Goal: Task Accomplishment & Management: Complete application form

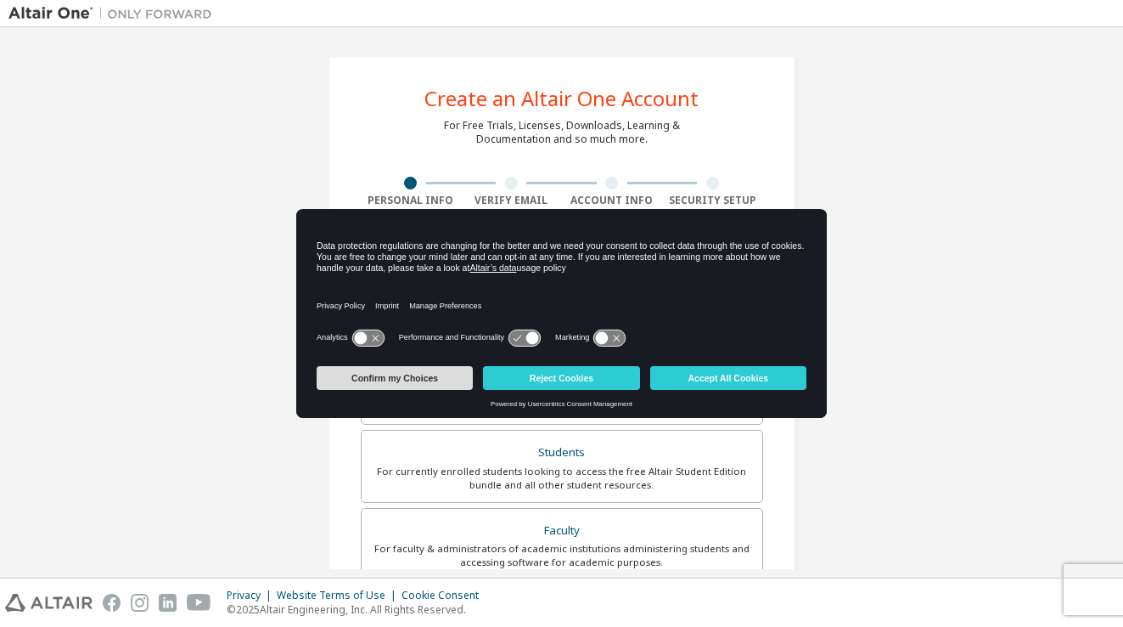
click at [447, 367] on button "Confirm my Choices" at bounding box center [395, 378] width 156 height 24
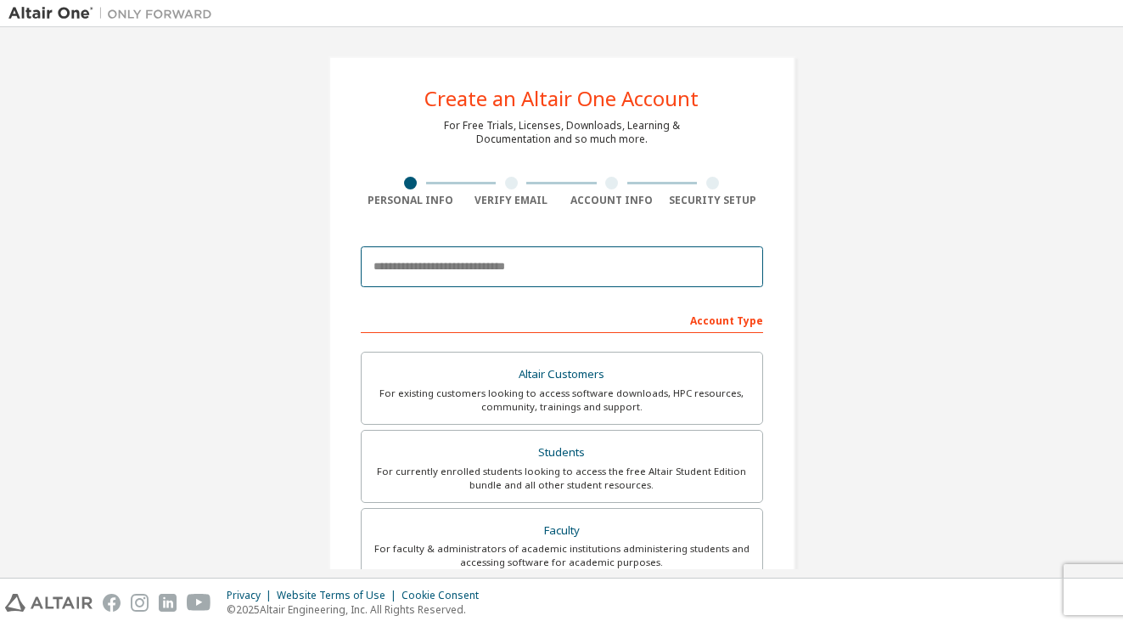
click at [456, 253] on input "email" at bounding box center [562, 266] width 402 height 41
type input "**********"
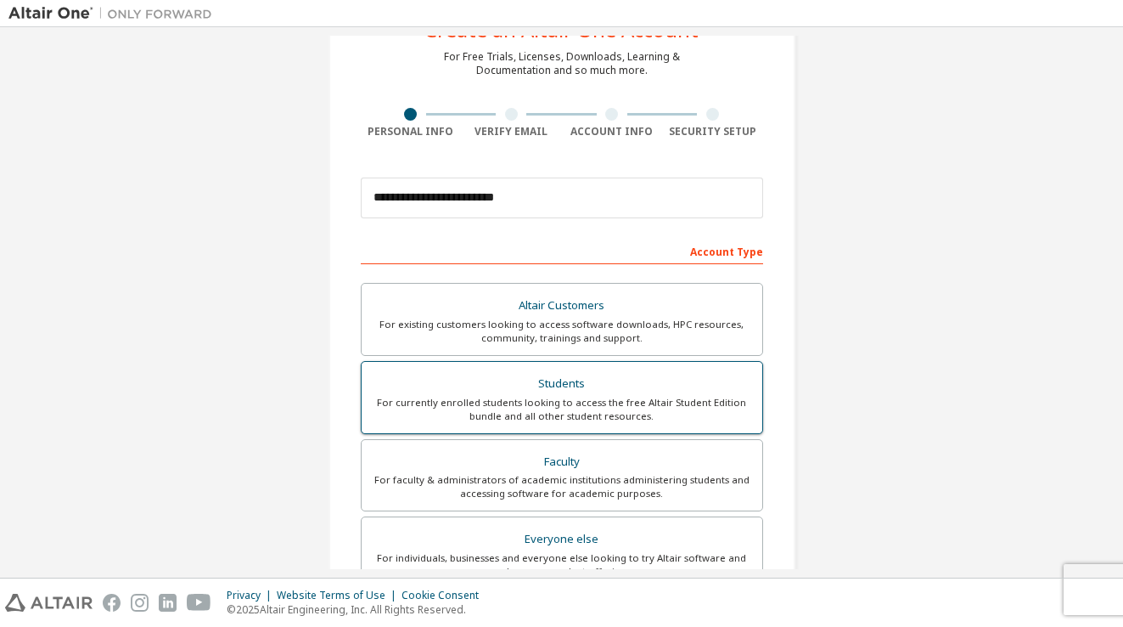
click at [548, 385] on div "Students" at bounding box center [562, 384] width 380 height 24
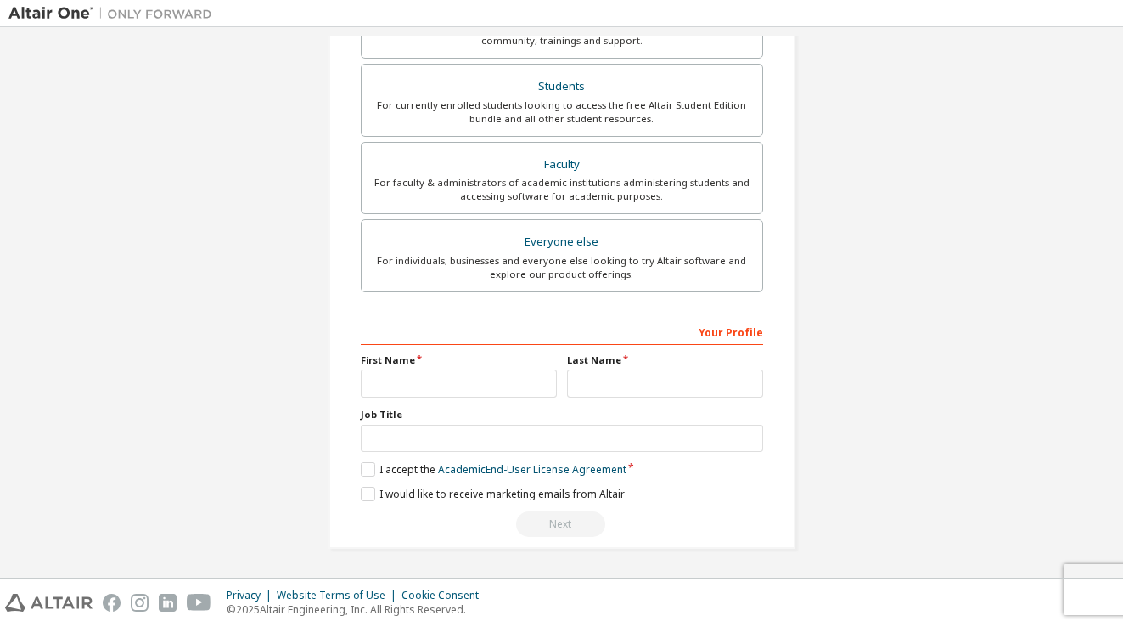
scroll to position [371, 0]
type input "******"
type input "*******"
click at [442, 471] on link "Academic End-User License Agreement" at bounding box center [532, 469] width 188 height 14
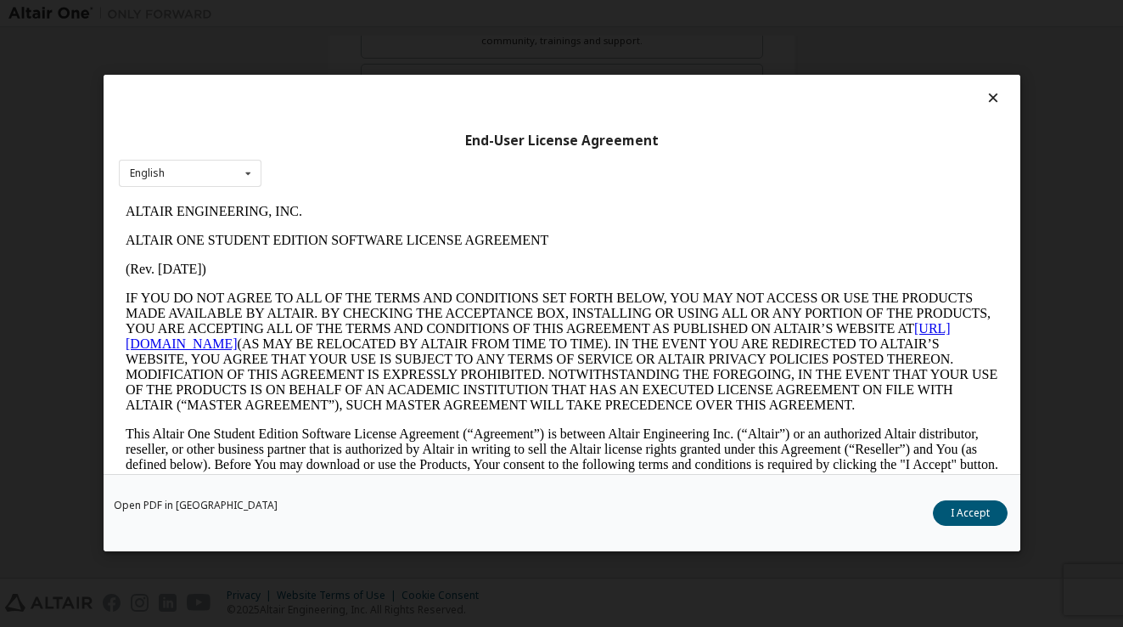
scroll to position [0, 0]
click at [983, 524] on button "I Accept" at bounding box center [970, 513] width 75 height 25
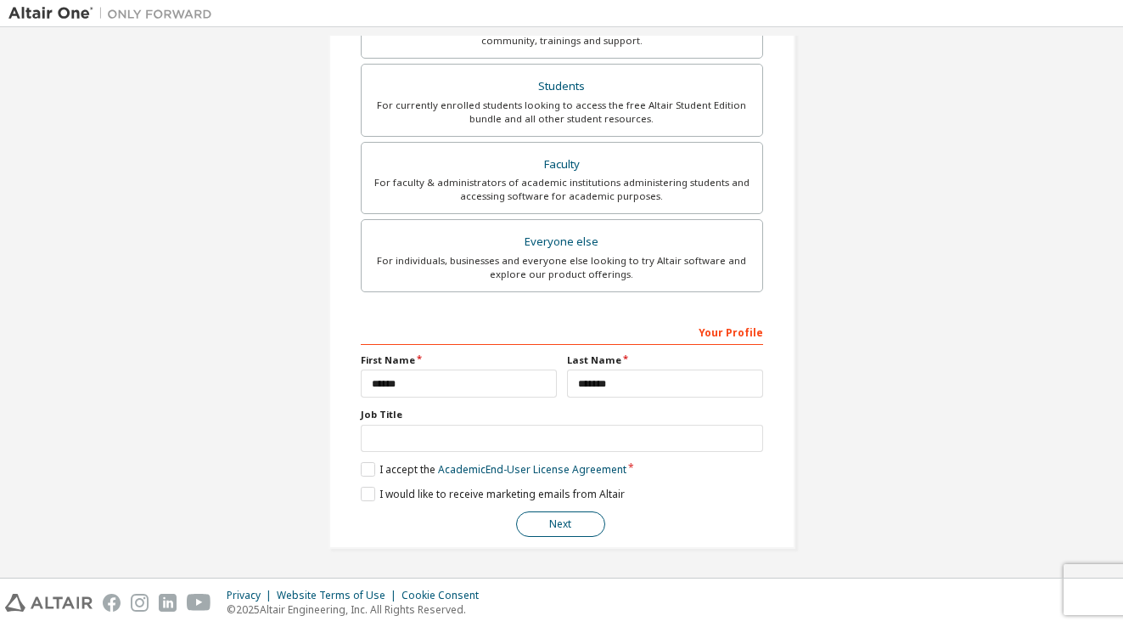
scroll to position [368, 0]
click at [564, 519] on button "Next" at bounding box center [560, 523] width 89 height 25
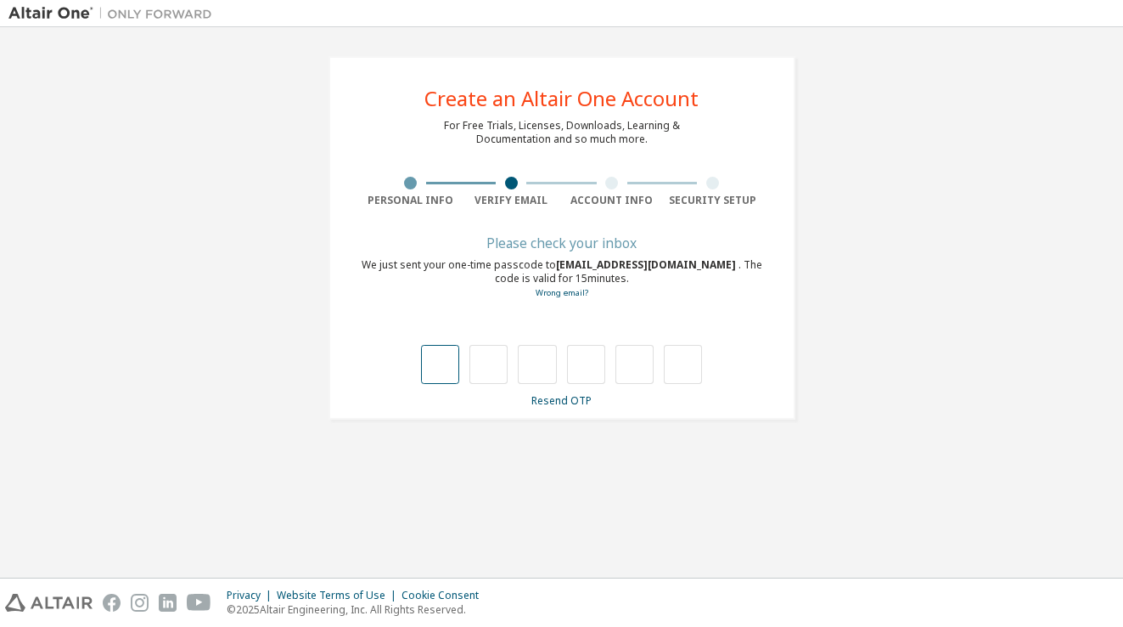
click at [428, 367] on input "text" at bounding box center [440, 364] width 38 height 39
click at [446, 372] on input "text" at bounding box center [440, 364] width 38 height 39
type input "*"
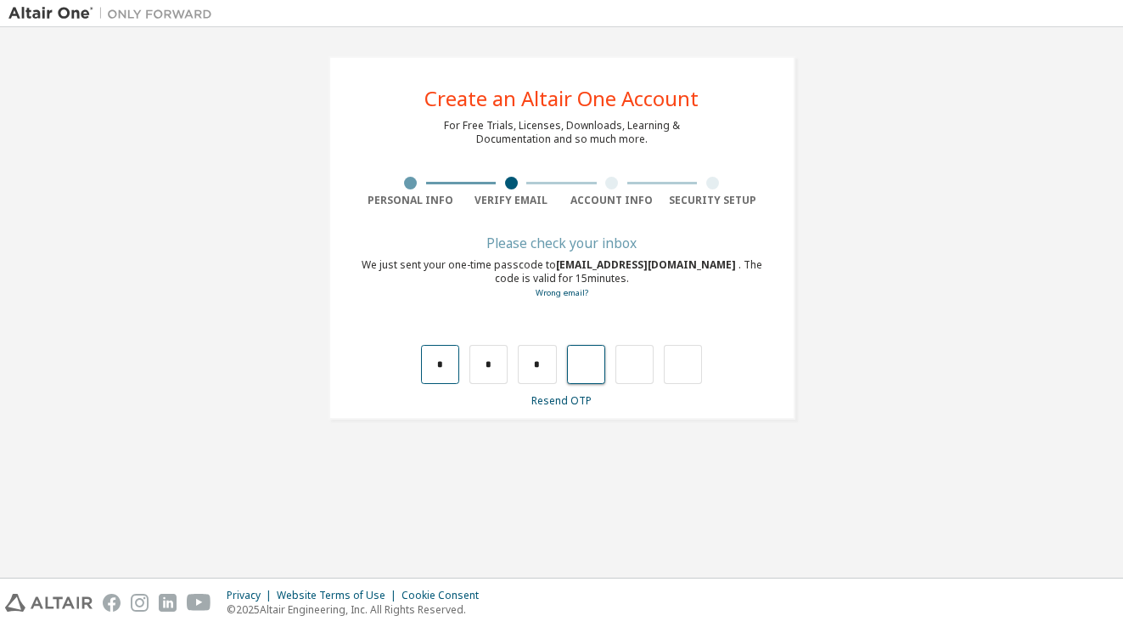
type input "*"
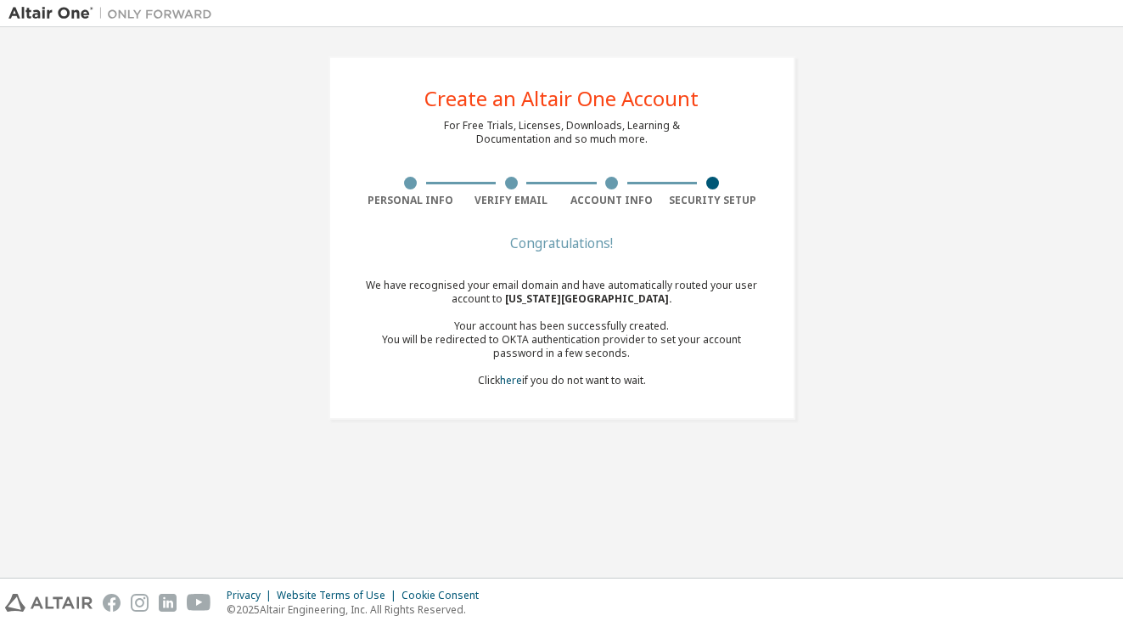
click at [610, 433] on div "Create an Altair One Account For Free Trials, Licenses, Downloads, Learning & D…" at bounding box center [562, 238] width 508 height 404
click at [598, 373] on div "We have recognised your email domain and have automatically routed your user ac…" at bounding box center [562, 332] width 402 height 109
click at [562, 379] on div "We have recognised your email domain and have automatically routed your user ac…" at bounding box center [562, 332] width 402 height 109
click at [498, 378] on div "We have recognised your email domain and have automatically routed your user ac…" at bounding box center [562, 332] width 402 height 109
click at [503, 378] on link "here" at bounding box center [511, 380] width 22 height 14
